Goal: Information Seeking & Learning: Learn about a topic

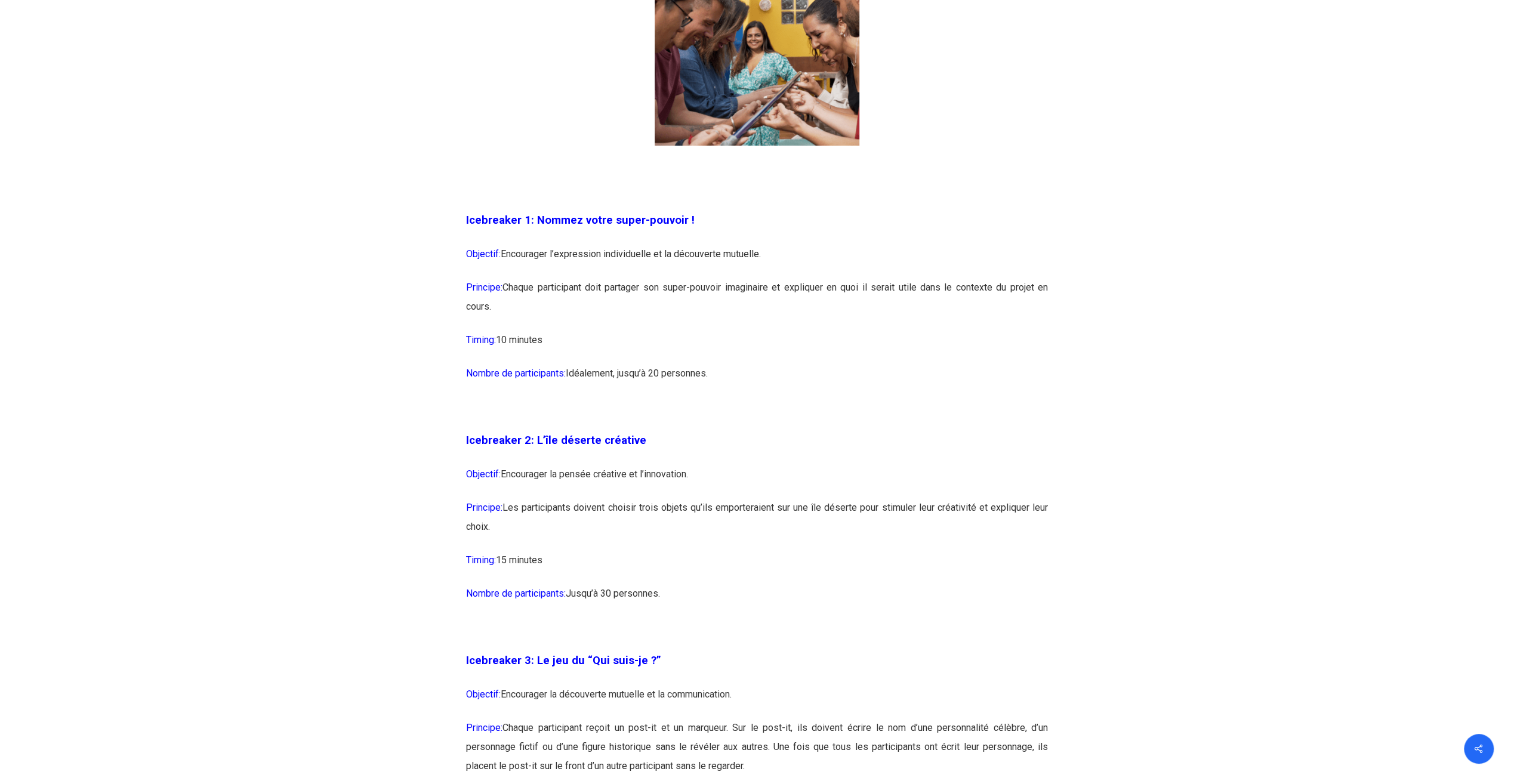
scroll to position [895, 0]
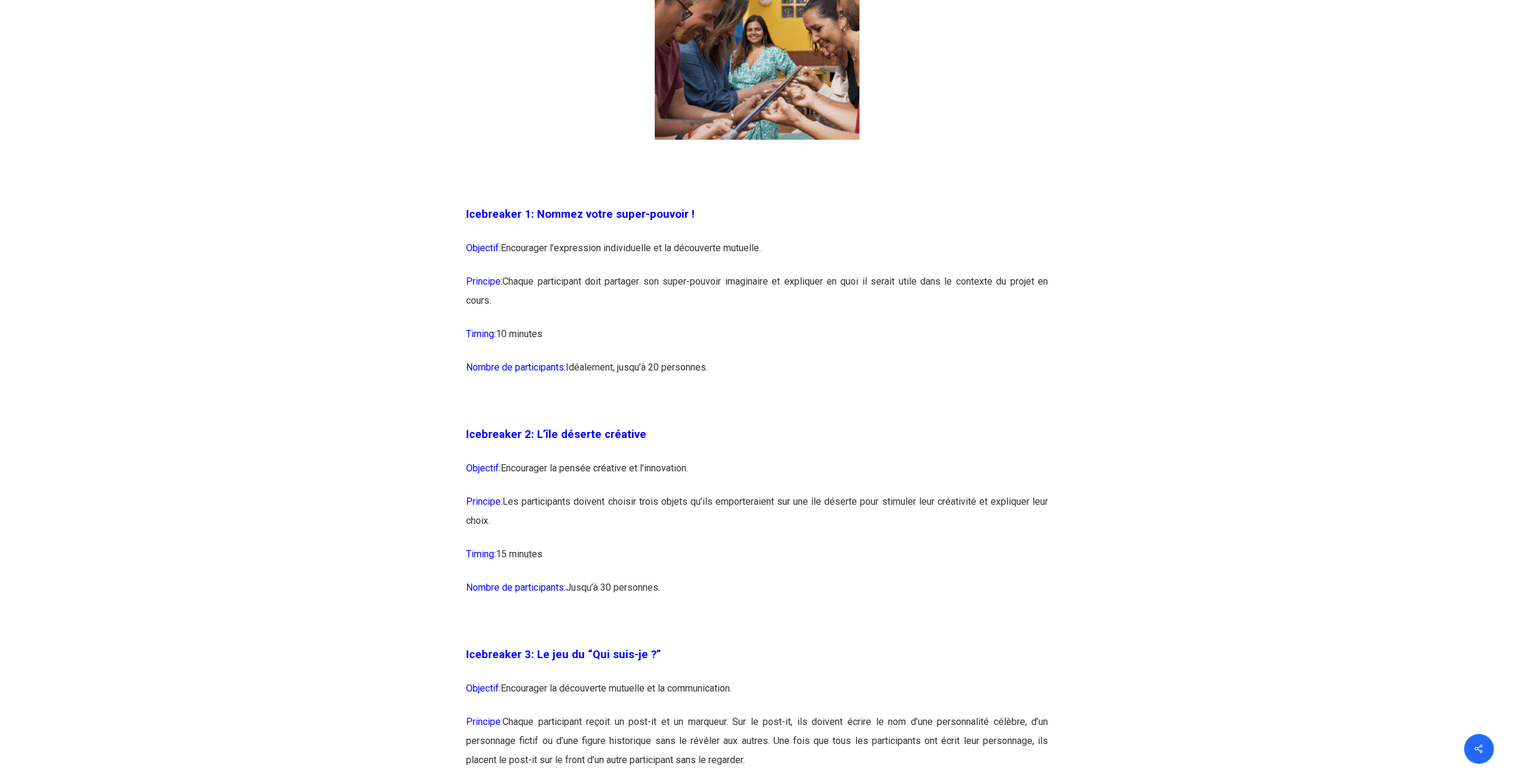
drag, startPoint x: 466, startPoint y: 214, endPoint x: 557, endPoint y: 307, distance: 130.1
copy div "Icebreaker 1: Nommez votre super-pouvoir ! Objectif: Encourager l’expression in…"
click at [709, 481] on p "Objectif: Encourager la pensée créative et l’innovation." at bounding box center [757, 475] width 582 height 33
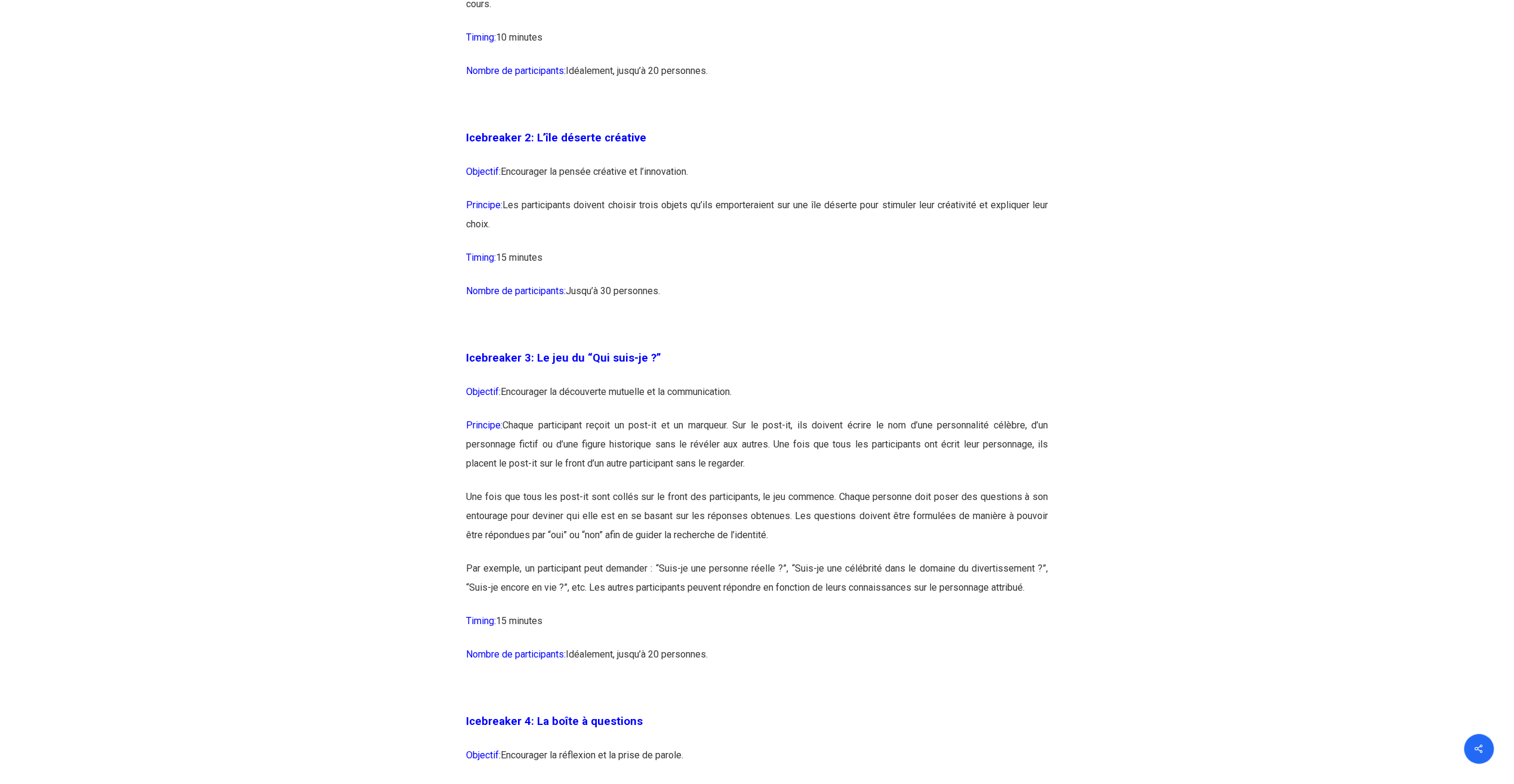
scroll to position [1193, 0]
click at [572, 472] on p "Principe: Chaque participant reçoit un post-it et un marqueur. Sur le post-it, …" at bounding box center [757, 450] width 582 height 71
click at [794, 531] on p "Une fois que tous les post-it sont collés sur le front des participants, le jeu…" at bounding box center [757, 522] width 582 height 71
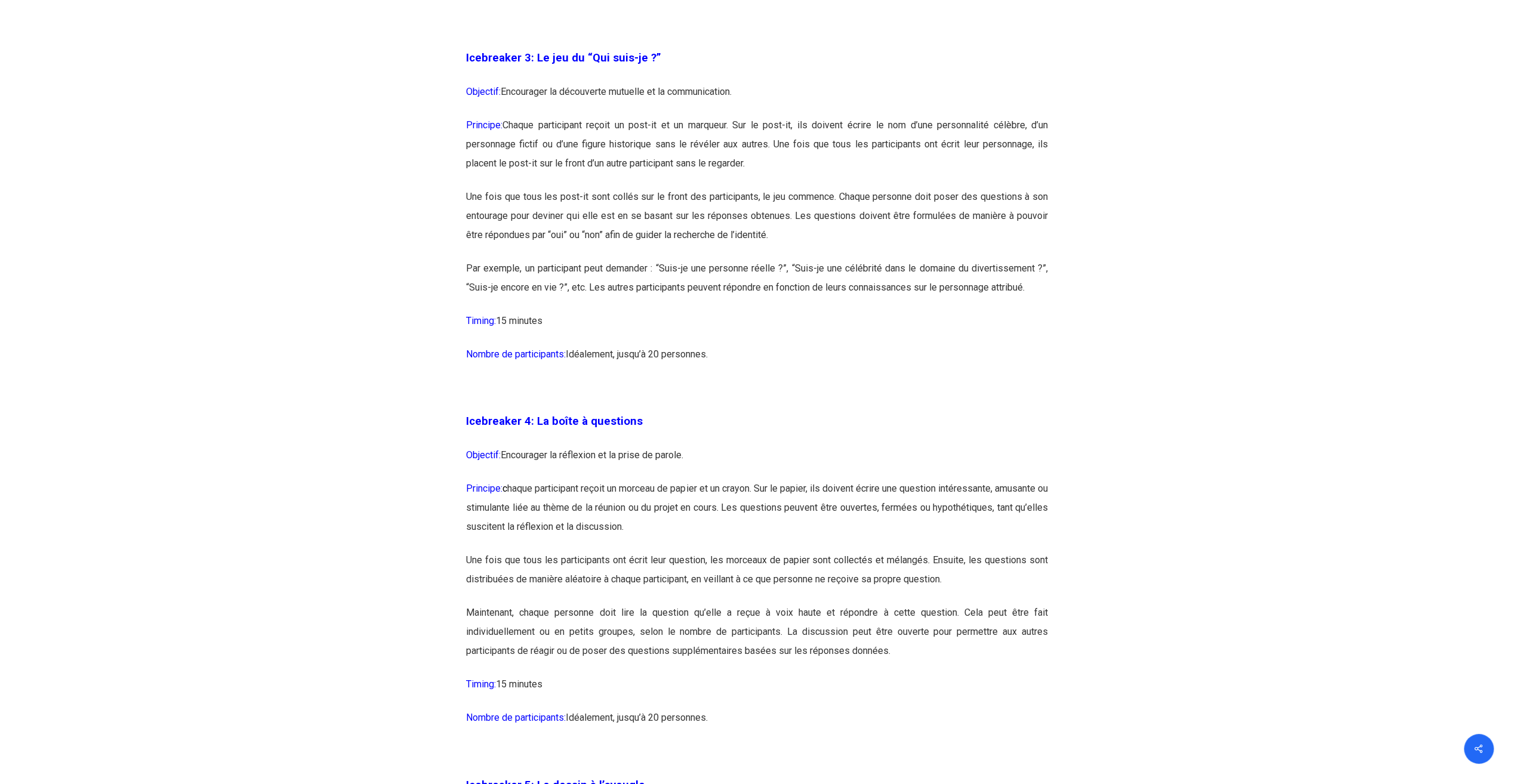
scroll to position [1671, 0]
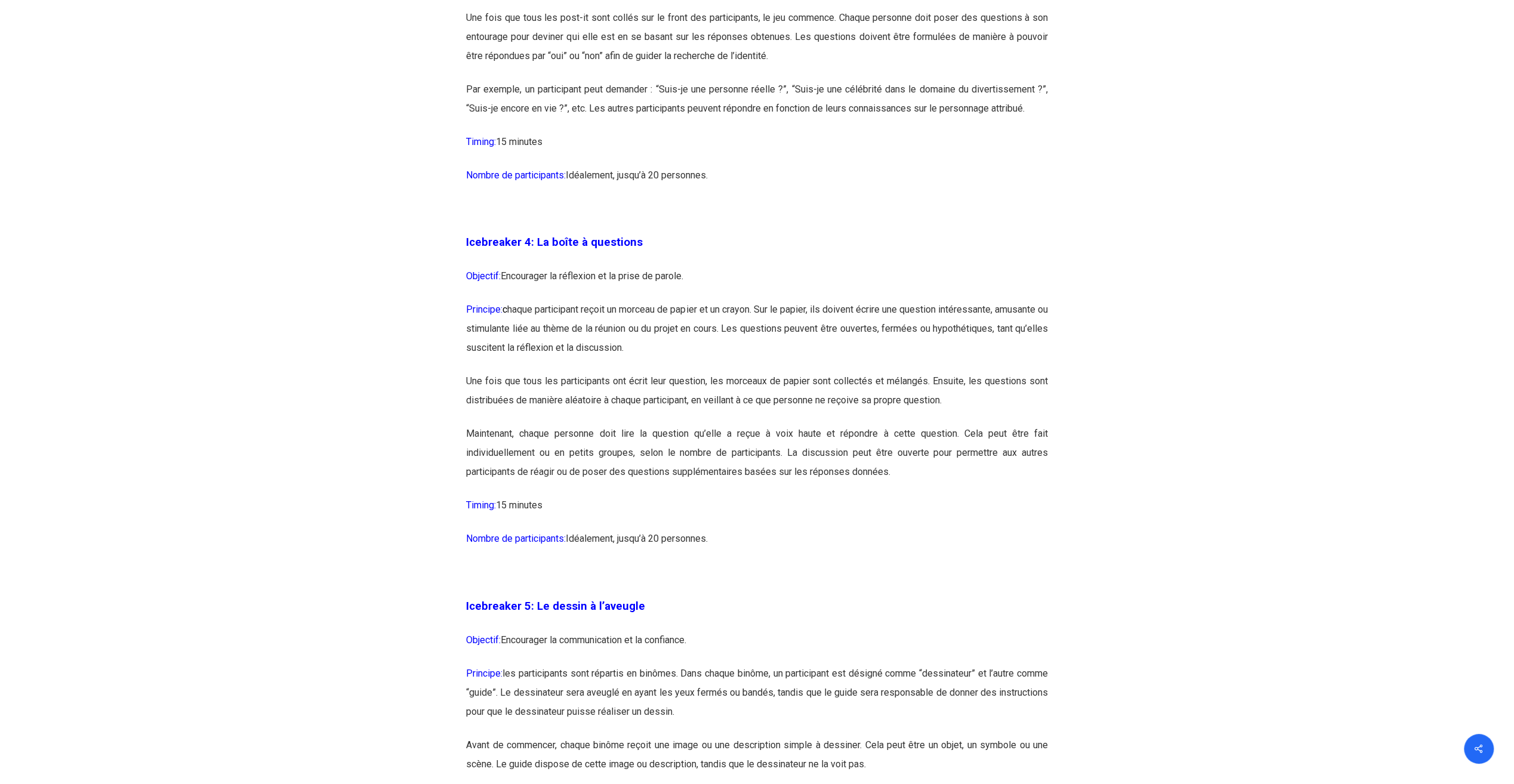
click at [757, 349] on p "Principe: c haque participant reçoit un morceau de papier et un crayon. Sur le …" at bounding box center [757, 336] width 582 height 71
click at [768, 347] on p "Principe: c haque participant reçoit un morceau de papier et un crayon. Sur le …" at bounding box center [757, 336] width 582 height 71
click at [769, 348] on p "Principe: c haque participant reçoit un morceau de papier et un crayon. Sur le …" at bounding box center [757, 336] width 582 height 71
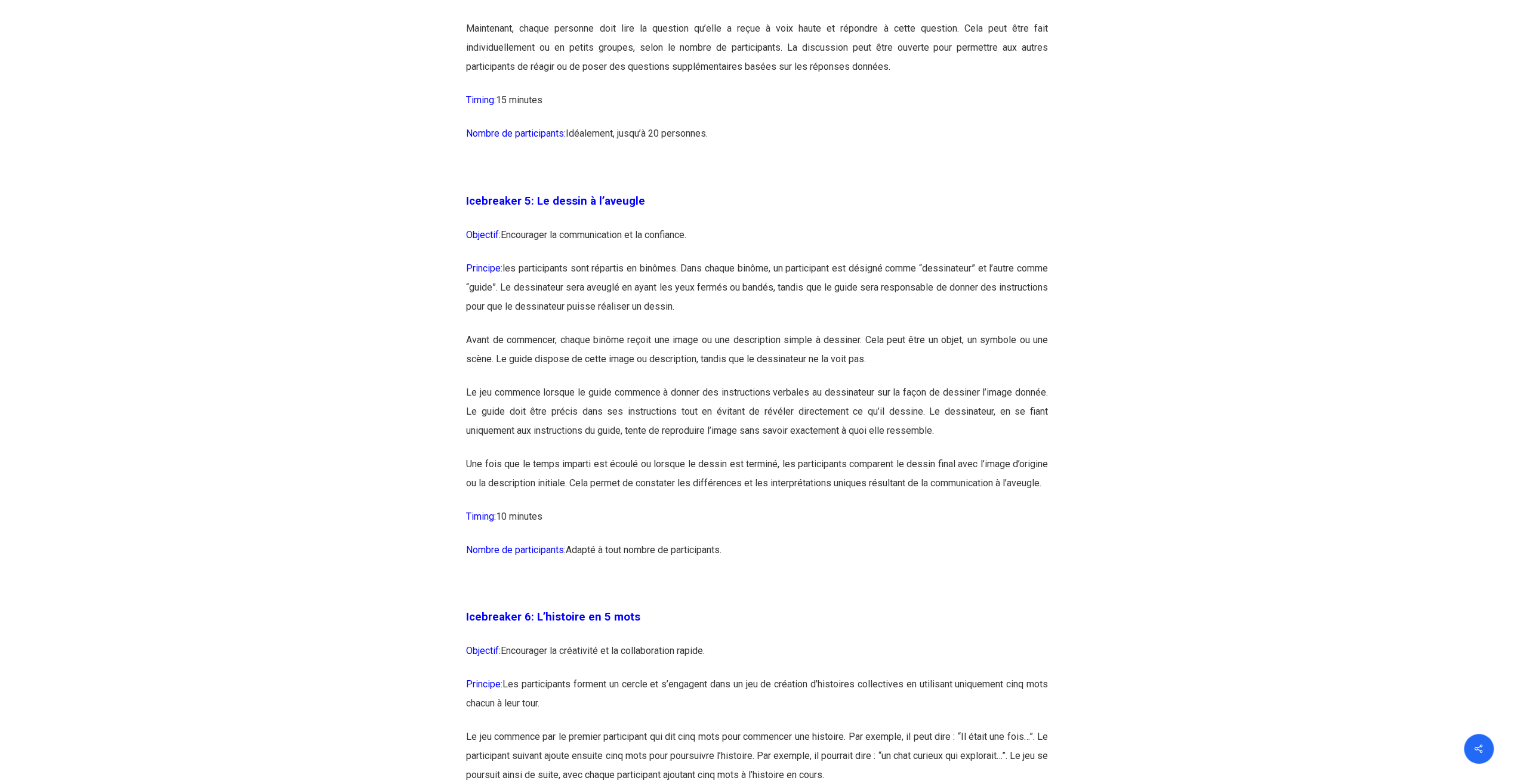
scroll to position [2088, 0]
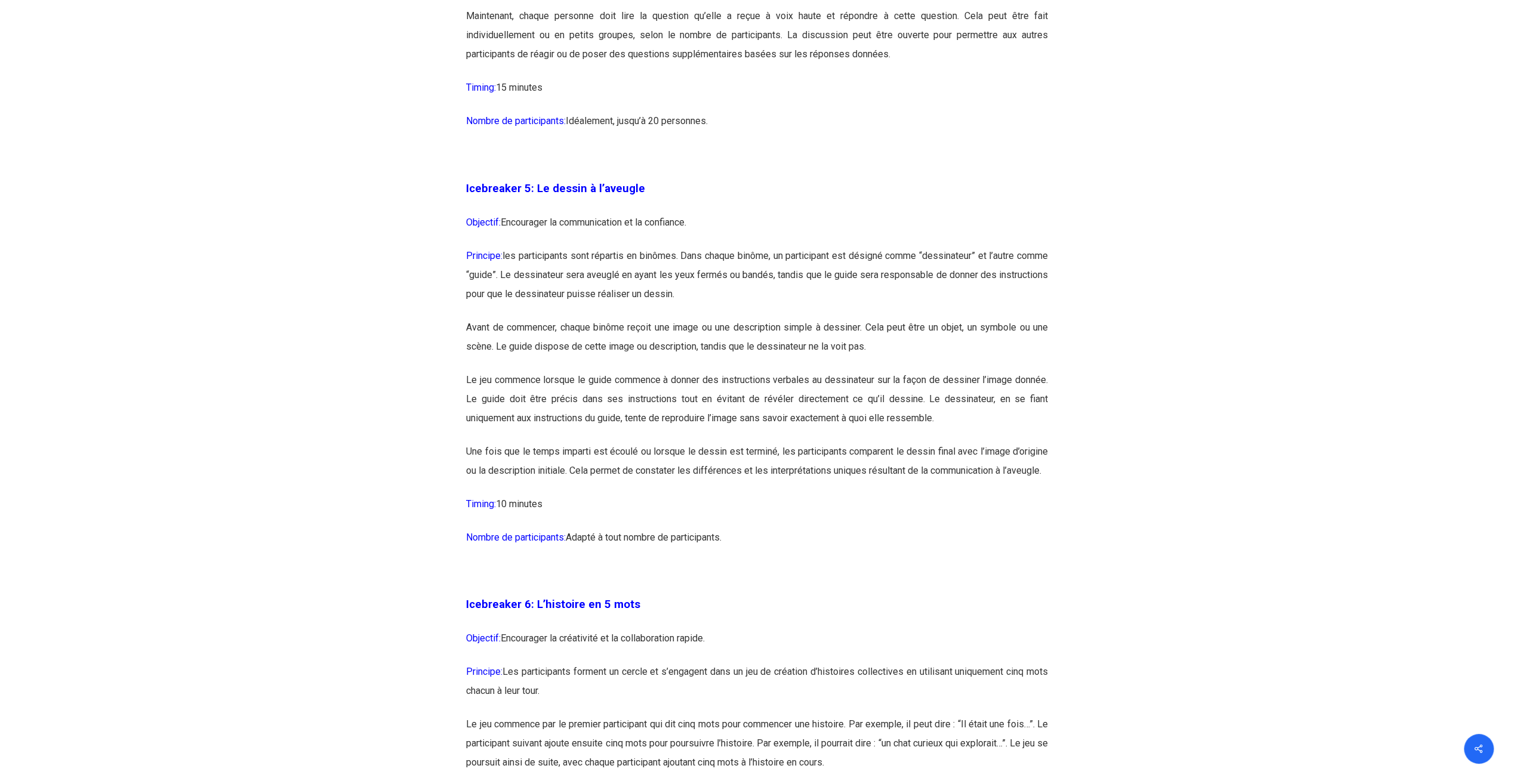
click at [739, 296] on p "Principe: les participants sont répartis en binômes. Dans chaque binôme, un par…" at bounding box center [757, 282] width 582 height 71
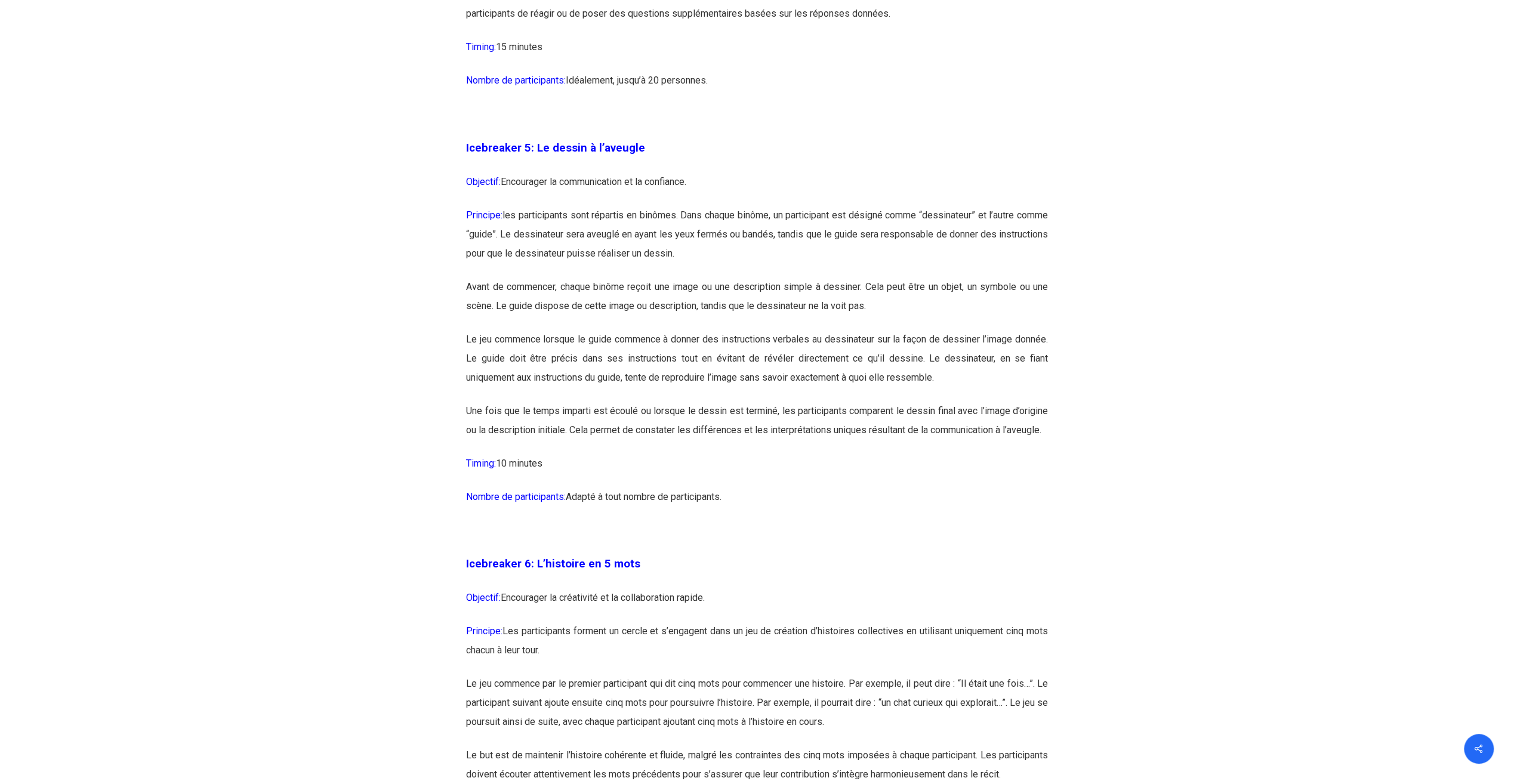
scroll to position [2148, 0]
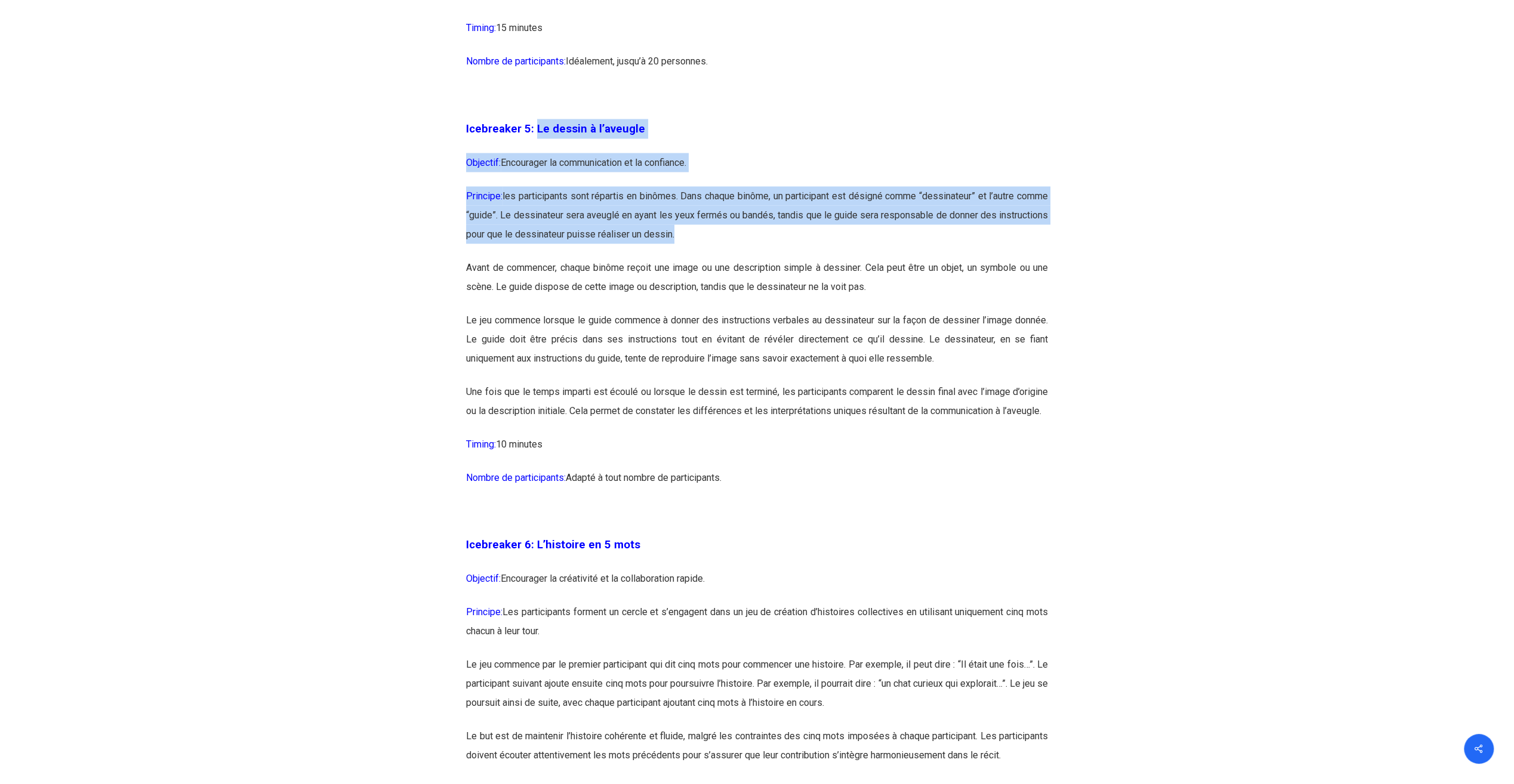
drag, startPoint x: 535, startPoint y: 126, endPoint x: 847, endPoint y: 228, distance: 328.2
copy div "Le dessin à l’aveugle Objectif: Encourager la communication et la confiance. Pr…"
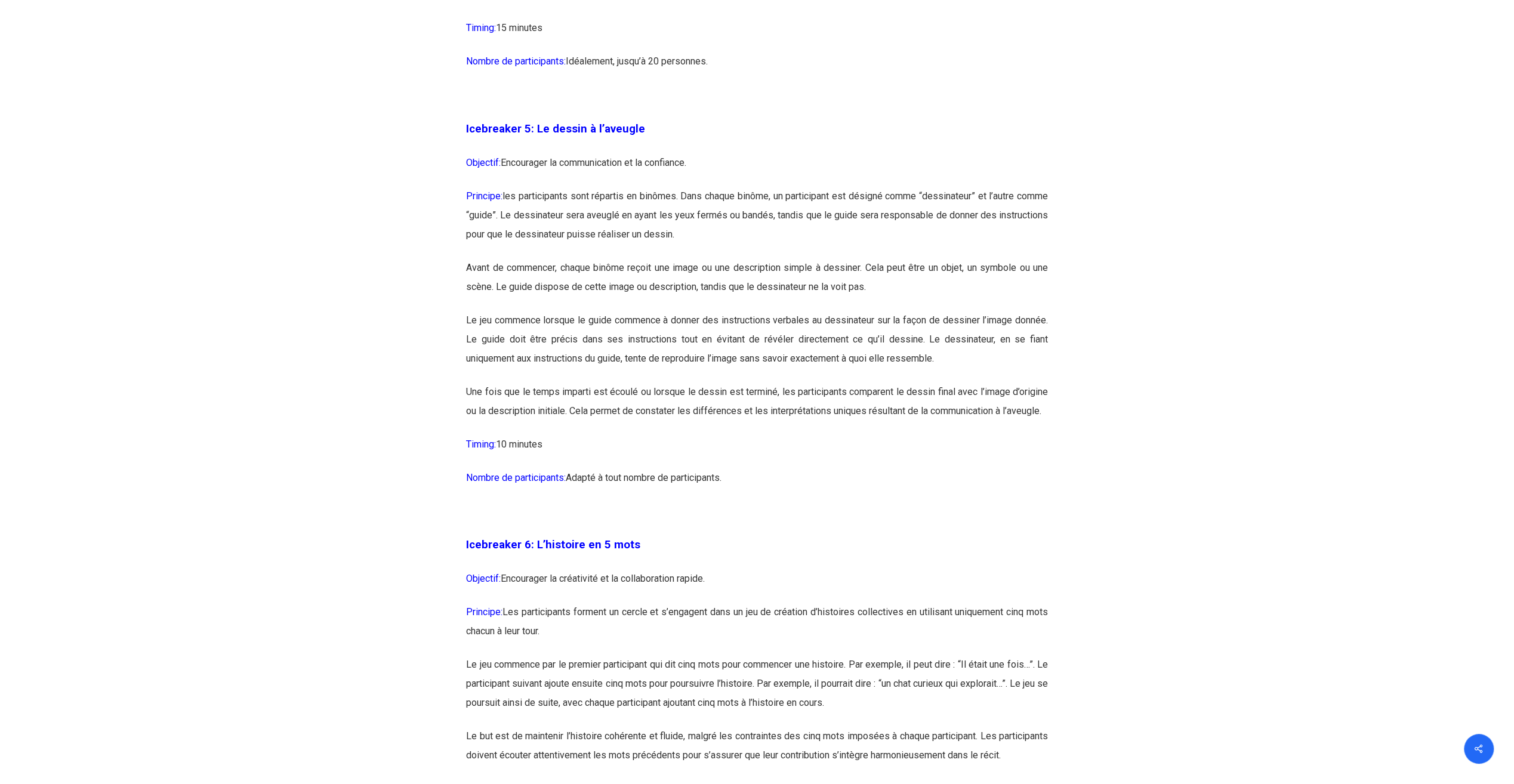
click at [612, 366] on p "Le jeu commence lorsque le guide commence à donner des instructions verbales au…" at bounding box center [757, 346] width 582 height 71
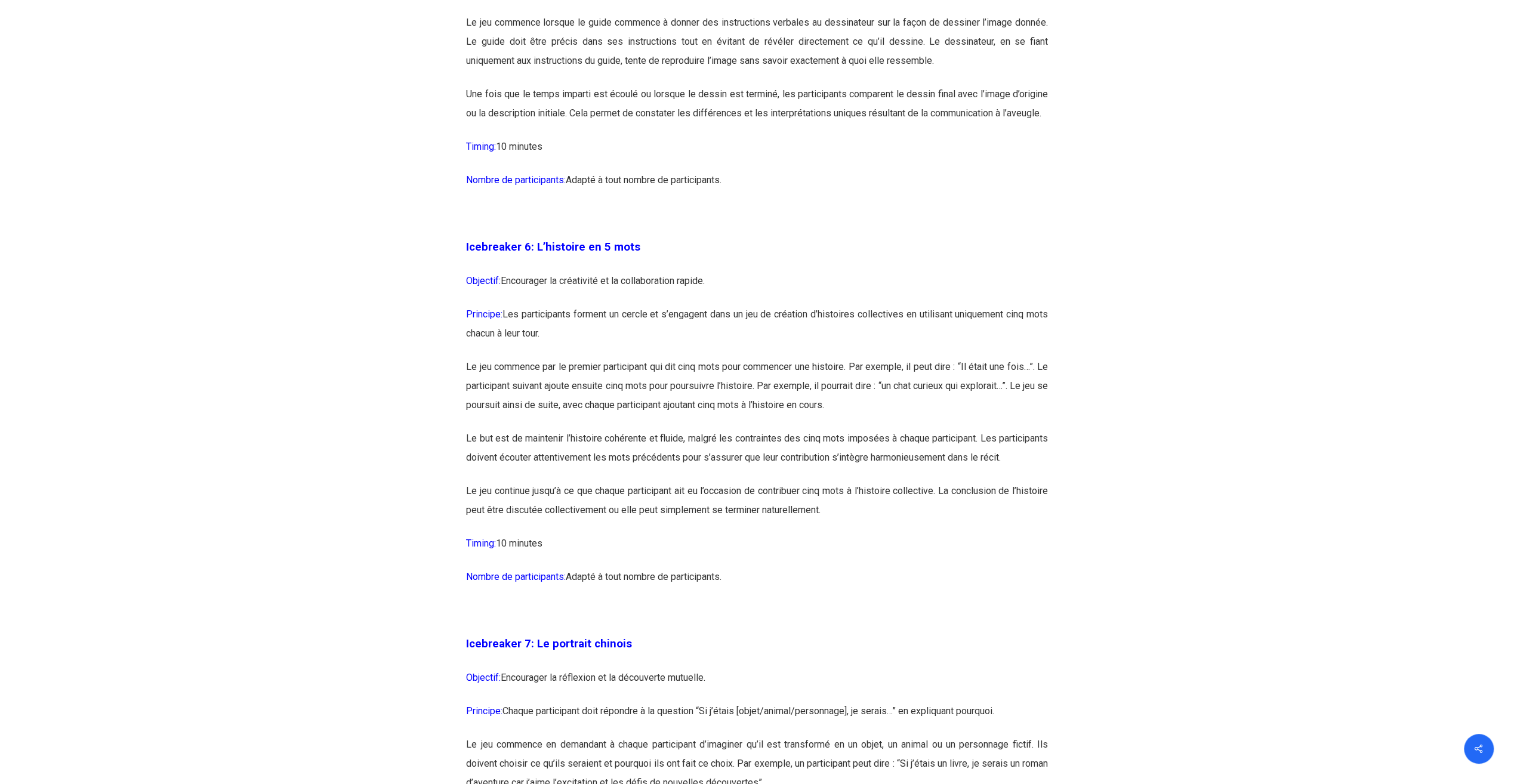
scroll to position [2446, 0]
click at [625, 356] on p "Principe: Les participants forment un cercle et s’engagent dans un jeu de créat…" at bounding box center [757, 330] width 582 height 53
click at [636, 356] on p "Principe: Les participants forment un cercle et s’engagent dans un jeu de créat…" at bounding box center [757, 330] width 582 height 53
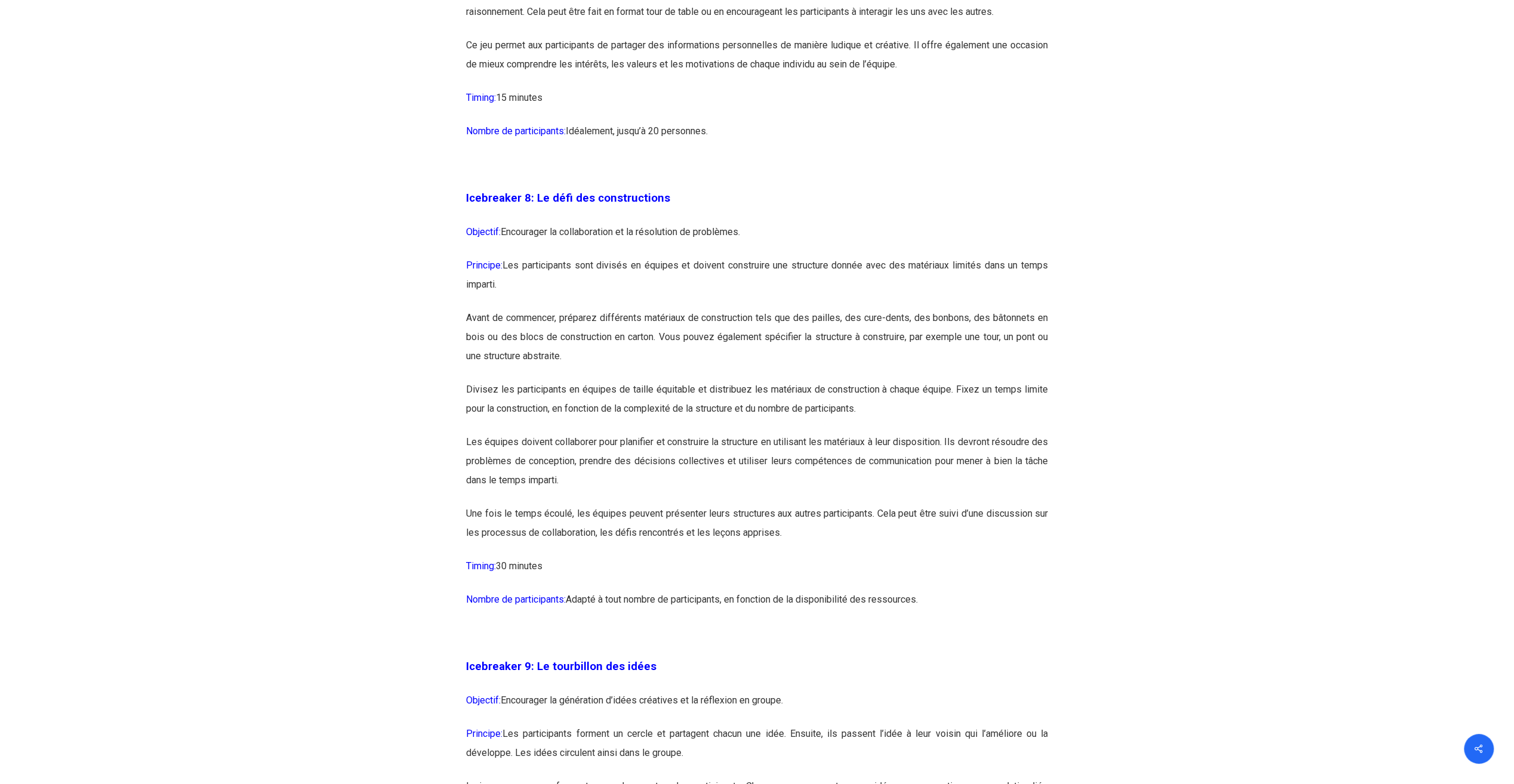
scroll to position [3282, 0]
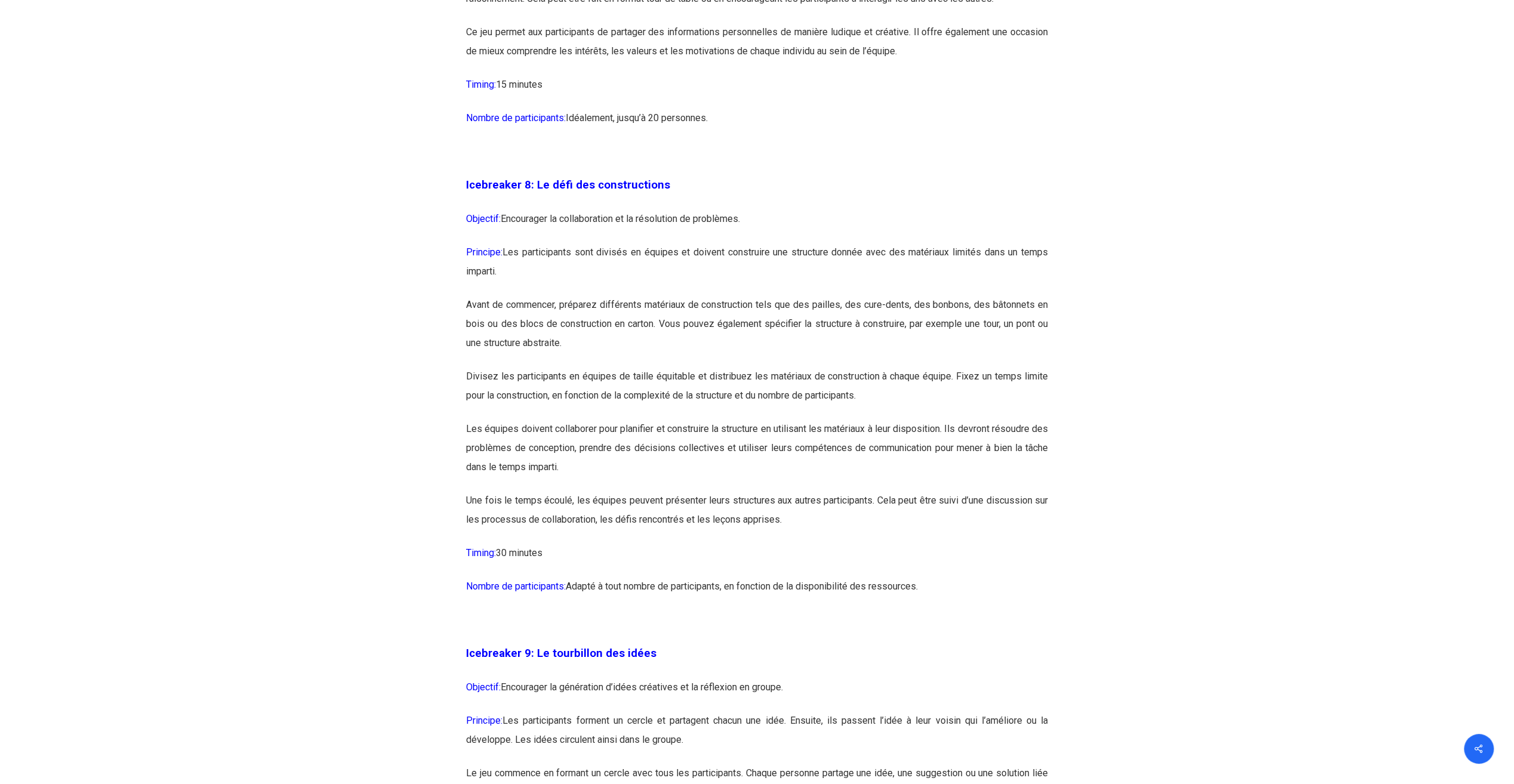
click at [637, 356] on p "Avant de commencer, préparez différents matériaux de construction tels que des …" at bounding box center [757, 331] width 582 height 71
click at [637, 367] on p "Avant de commencer, préparez différents matériaux de construction tels que des …" at bounding box center [757, 331] width 582 height 71
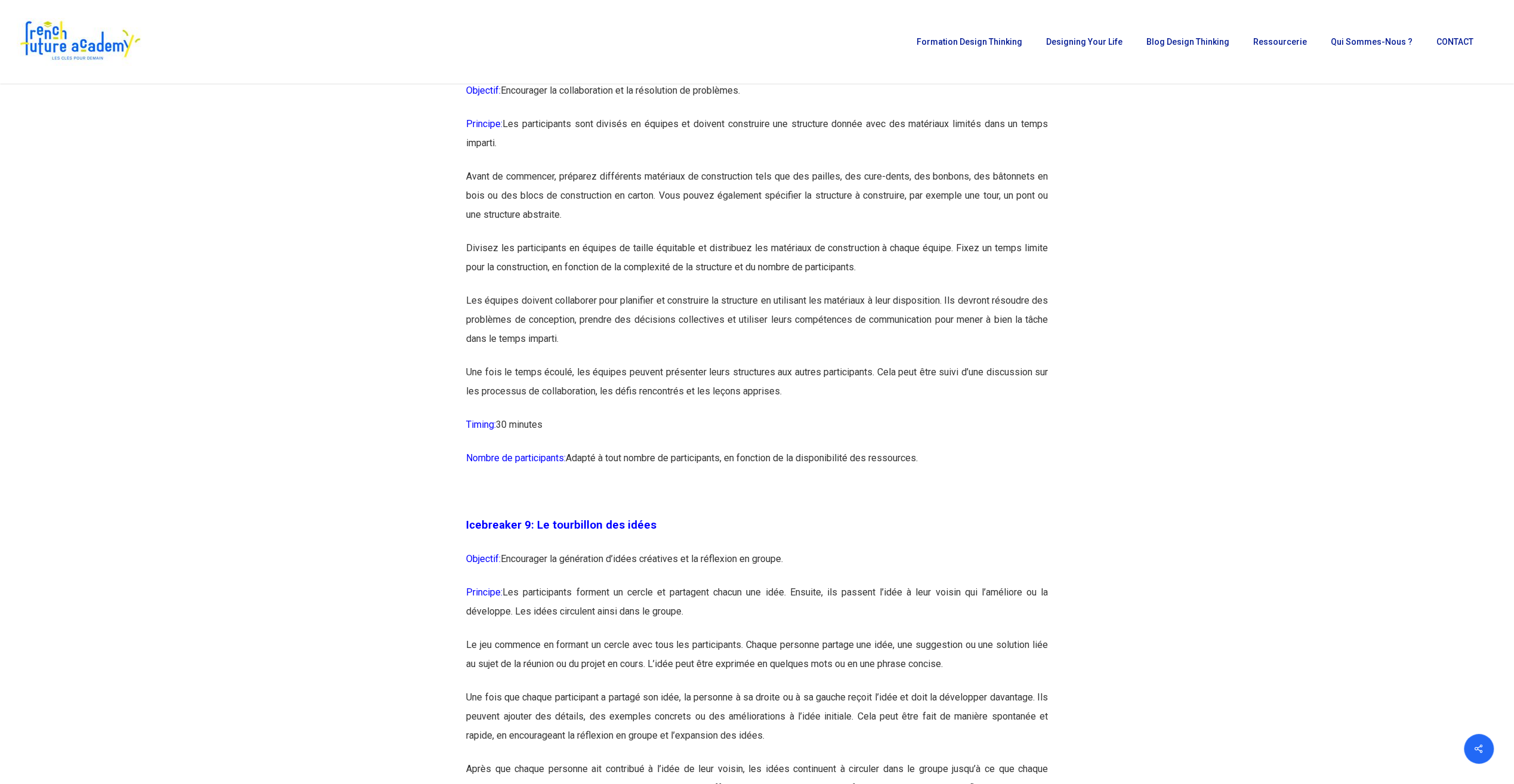
scroll to position [3401, 0]
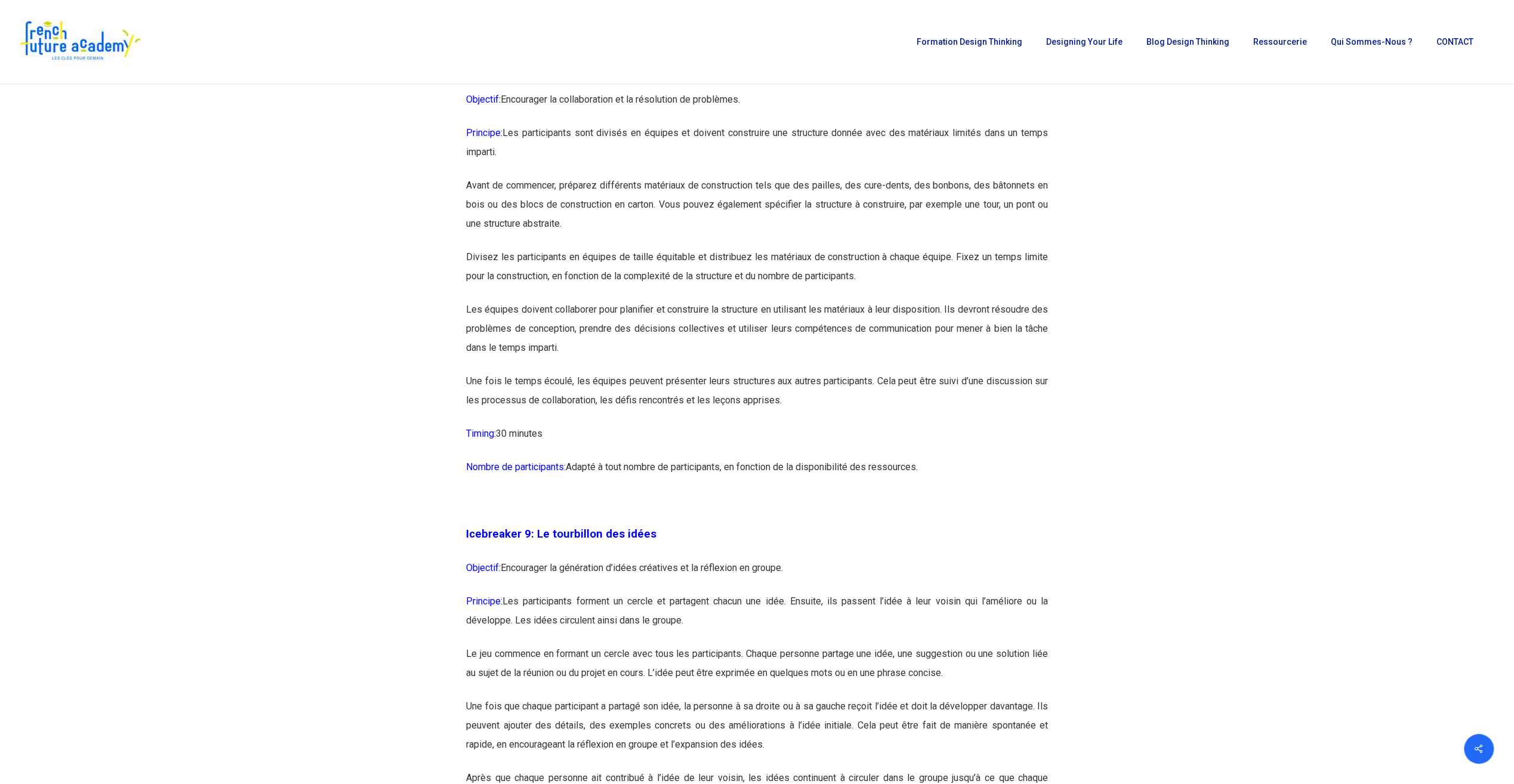
click at [617, 176] on p "Principe: Les participants sont divisés en équipes et doivent construire une st…" at bounding box center [757, 149] width 582 height 53
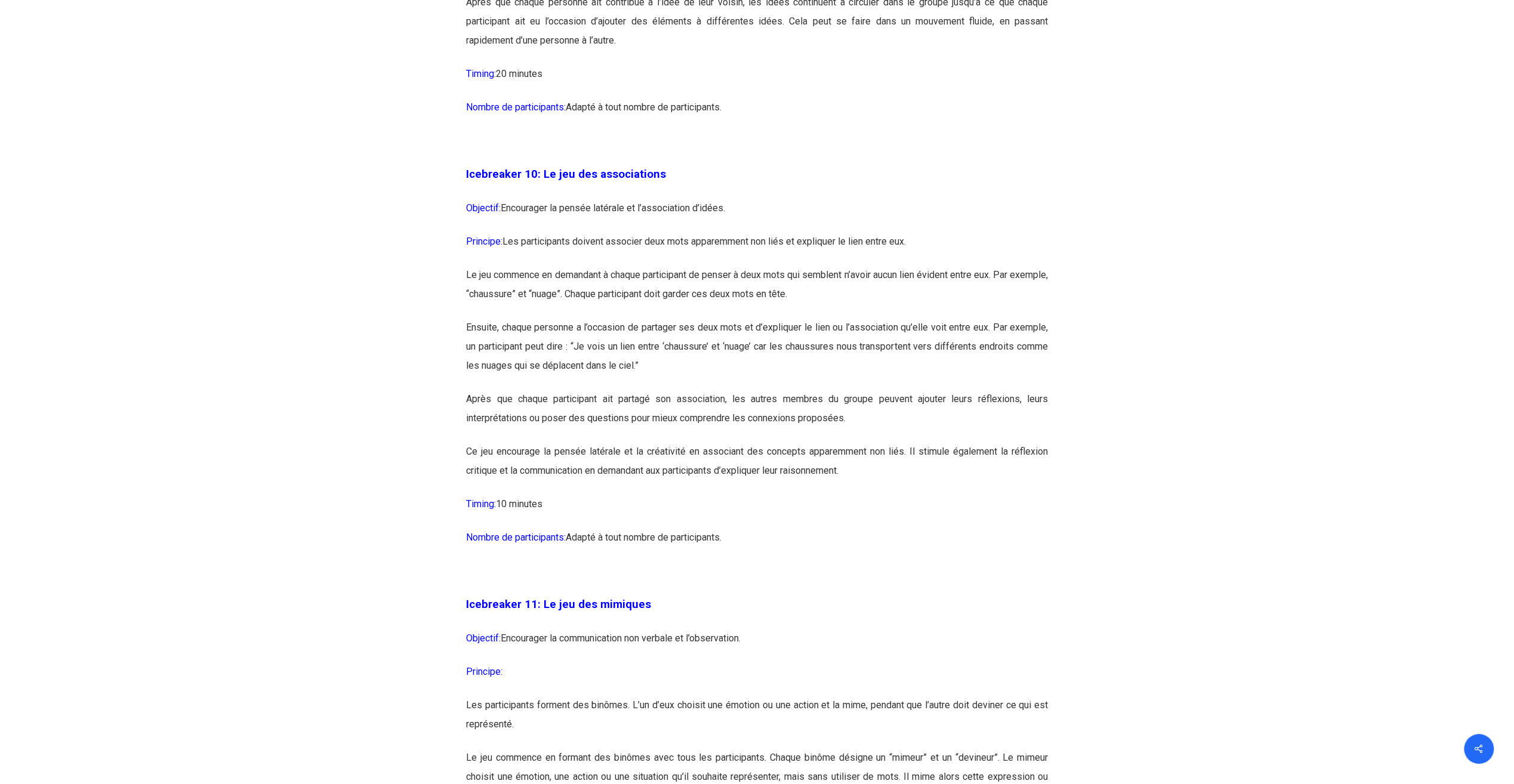
scroll to position [4237, 0]
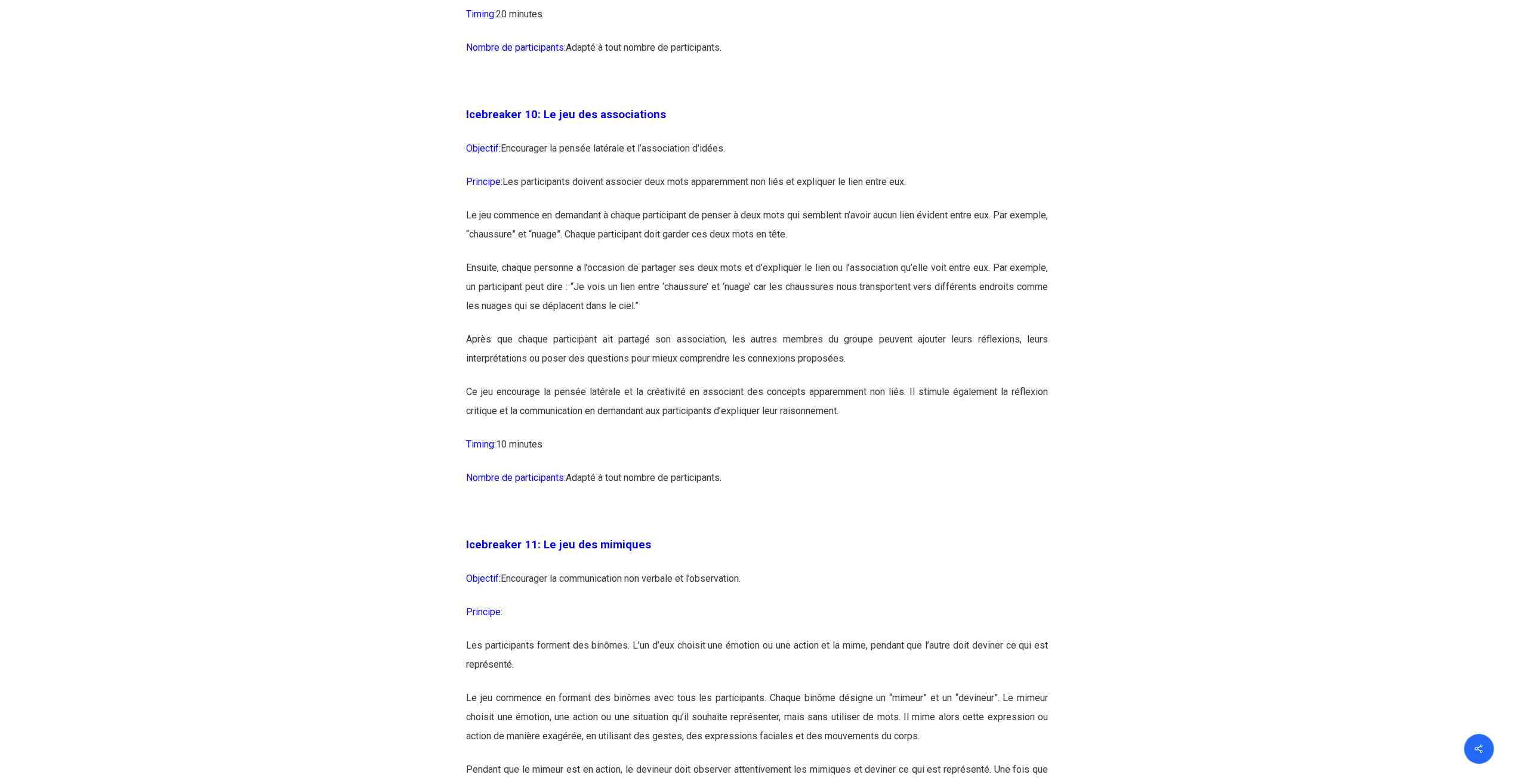
click at [666, 330] on p "Ensuite, chaque personne a l’occasion de partager ses deux mots et d’expliquer …" at bounding box center [757, 294] width 582 height 71
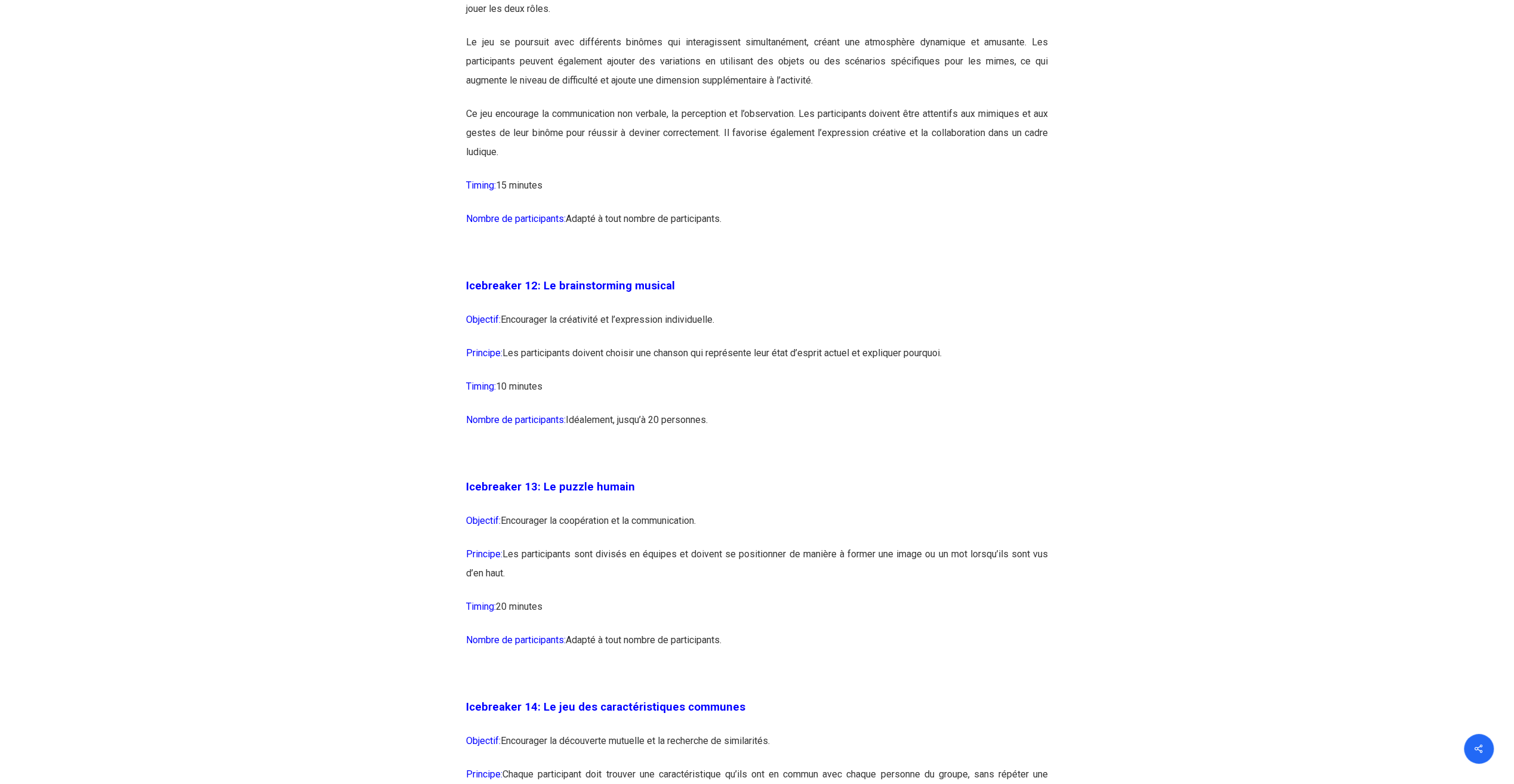
scroll to position [5251, 0]
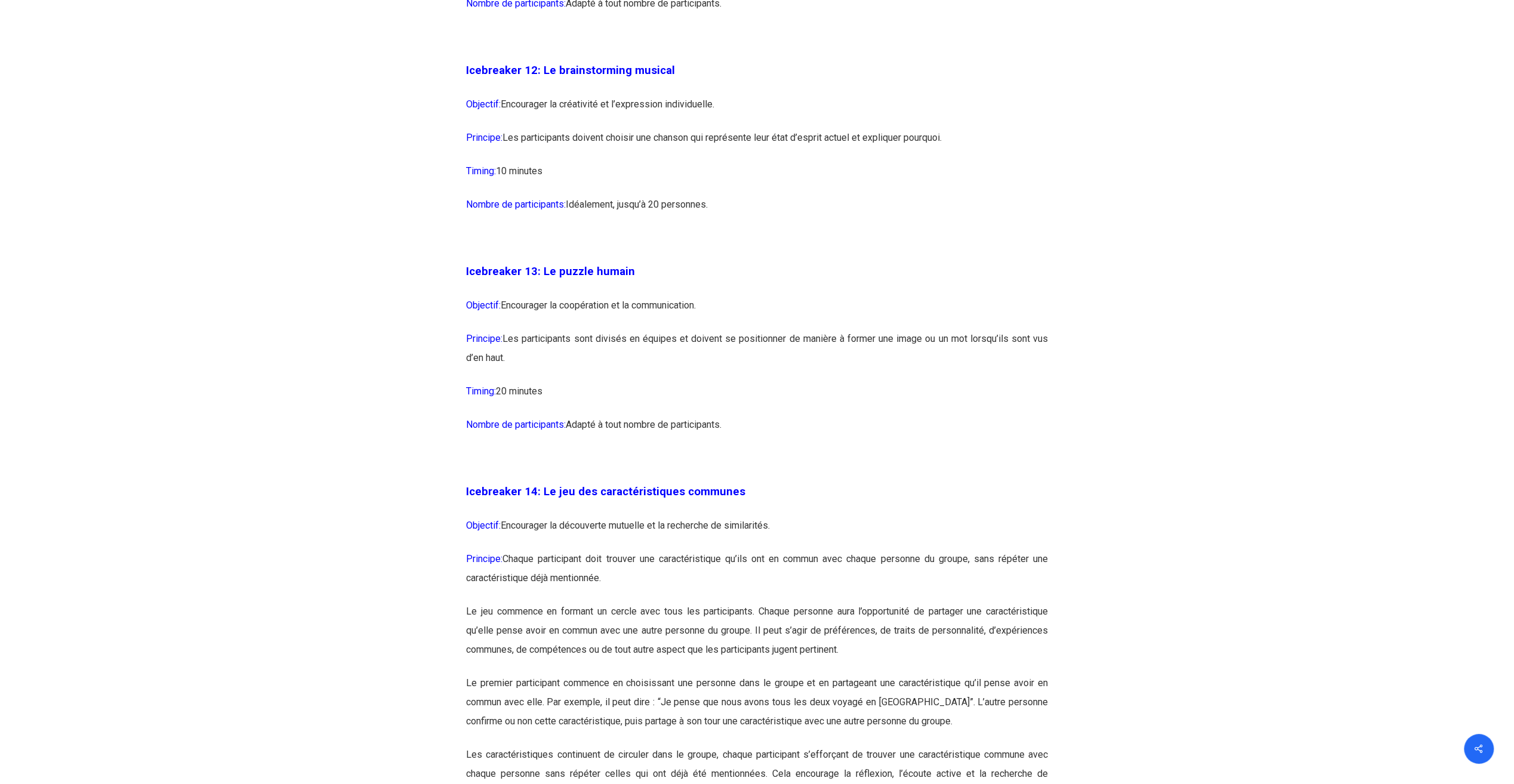
click at [719, 228] on p "Nombre de participants: [GEOGRAPHIC_DATA], jusqu’à 20 personnes." at bounding box center [757, 211] width 582 height 33
click at [729, 228] on p "Nombre de participants: [GEOGRAPHIC_DATA], jusqu’à 20 personnes." at bounding box center [757, 211] width 582 height 33
click at [505, 128] on p "Objectif: Encourager la créativité et l’expression individuelle." at bounding box center [757, 111] width 582 height 33
drag, startPoint x: 543, startPoint y: 108, endPoint x: 975, endPoint y: 185, distance: 438.8
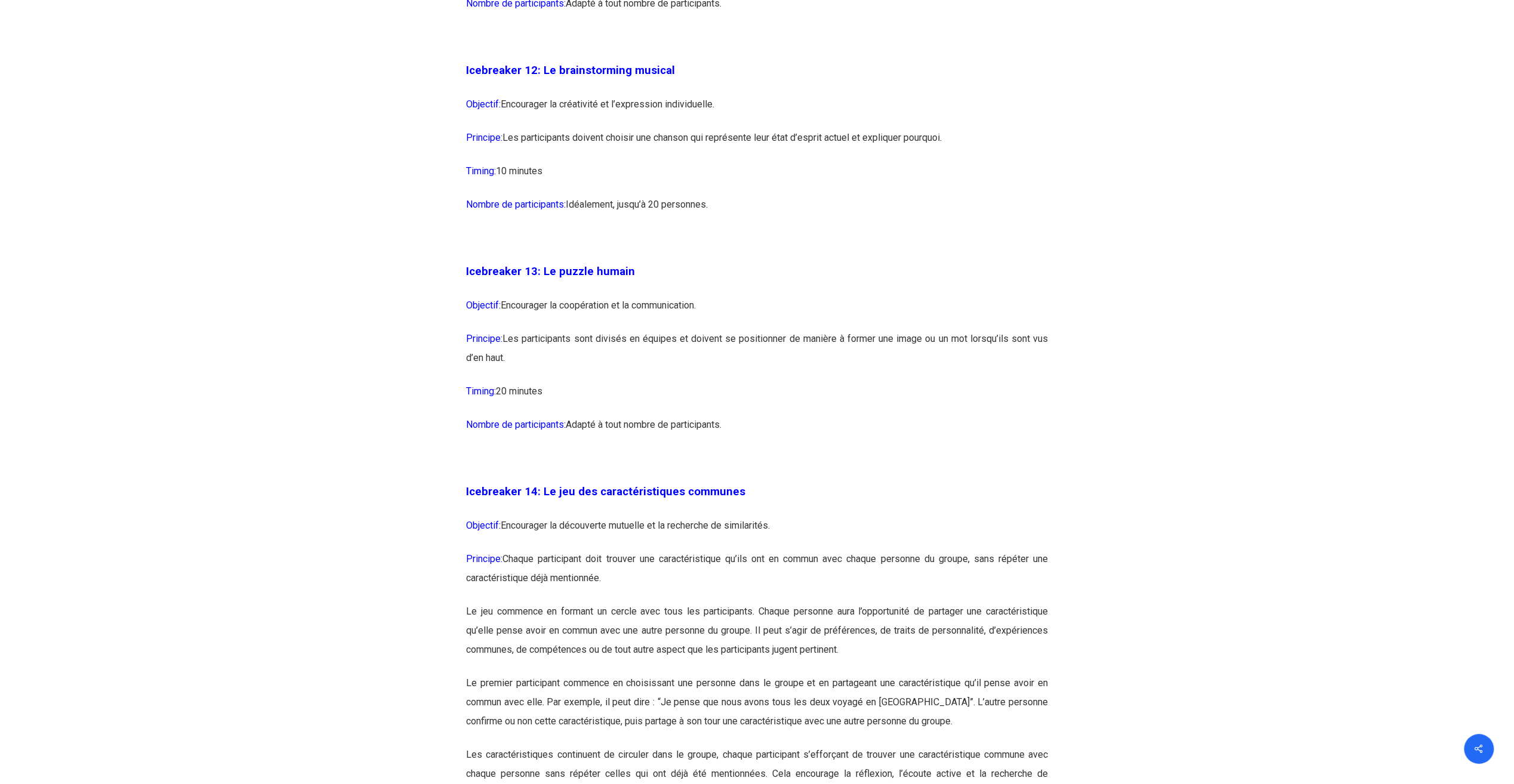
copy div "Le brainstorming musical Objectif: Encourager la créativité et l’expression ind…"
